Goal: Use online tool/utility: Utilize a website feature to perform a specific function

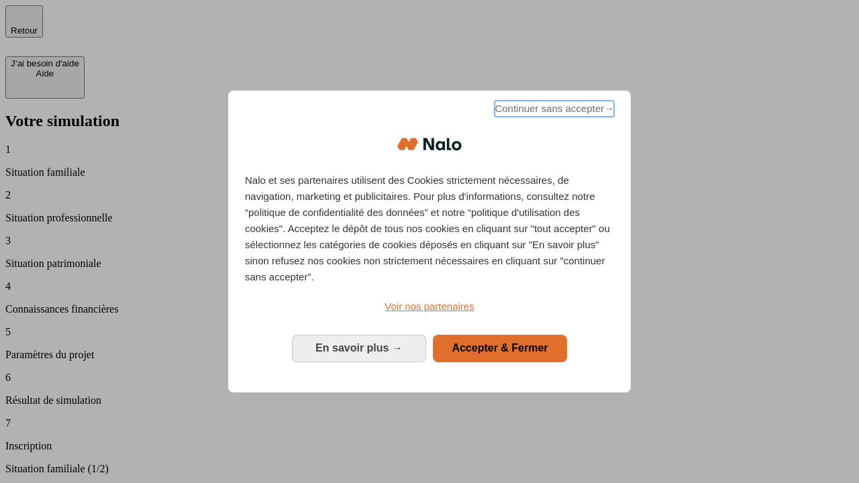
click at [553, 111] on span "Continuer sans accepter →" at bounding box center [553, 109] width 119 height 16
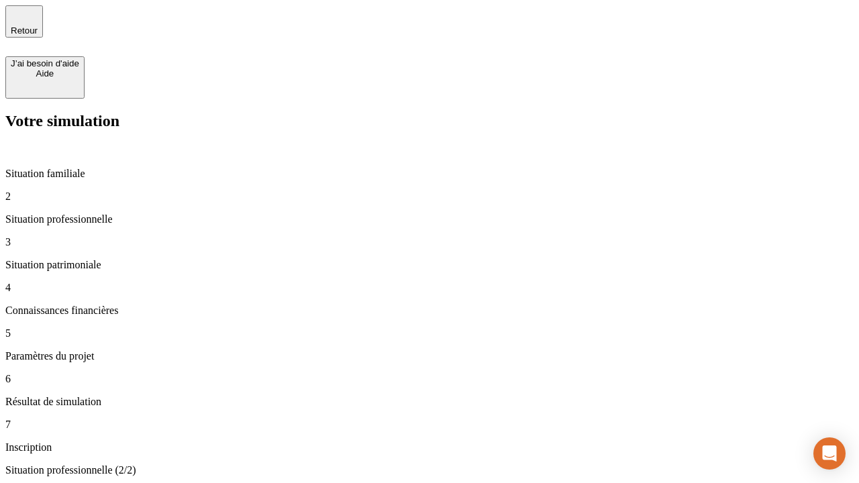
type input "30 000"
type input "1 000"
